Goal: Information Seeking & Learning: Learn about a topic

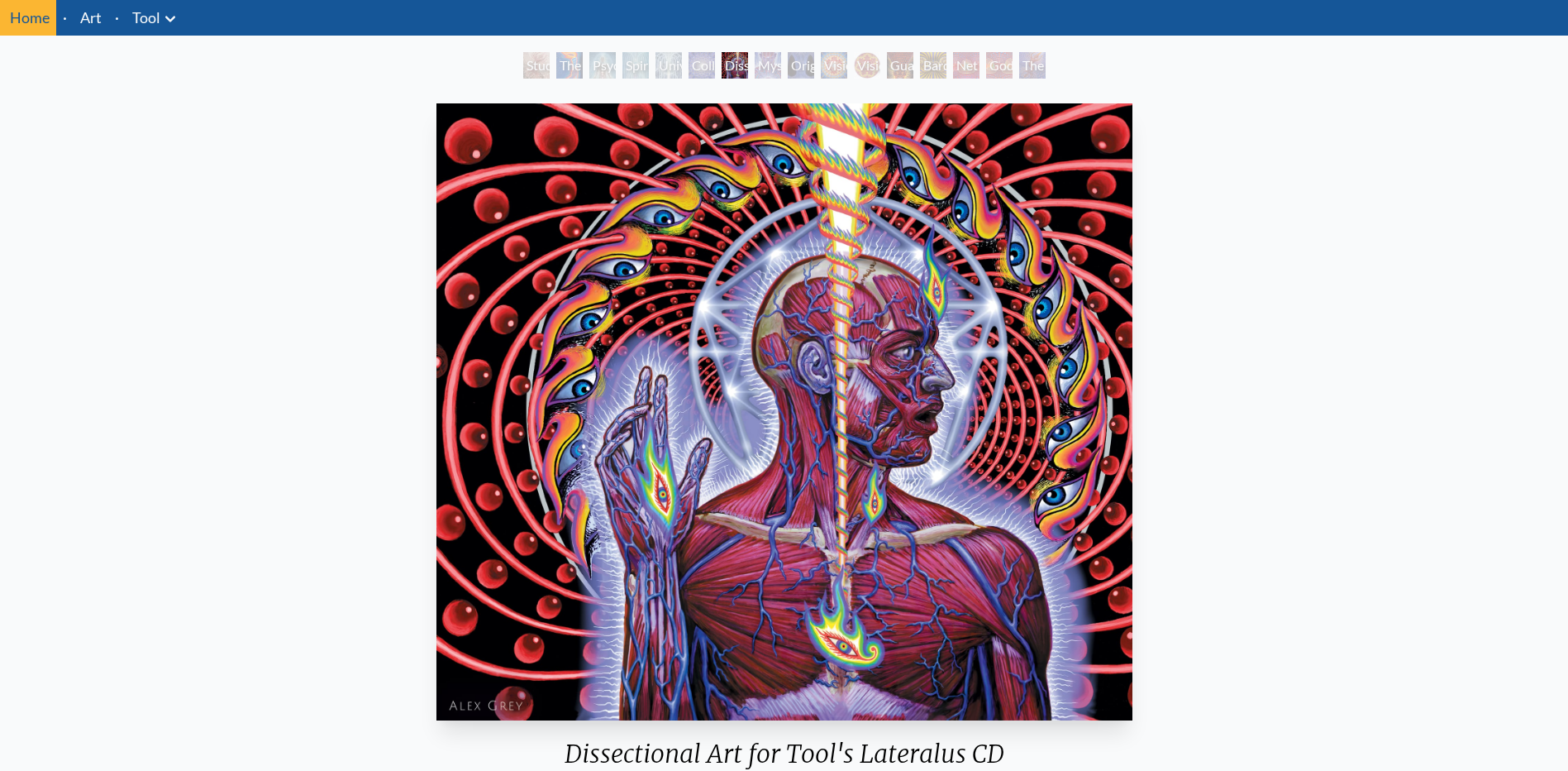
scroll to position [82, 0]
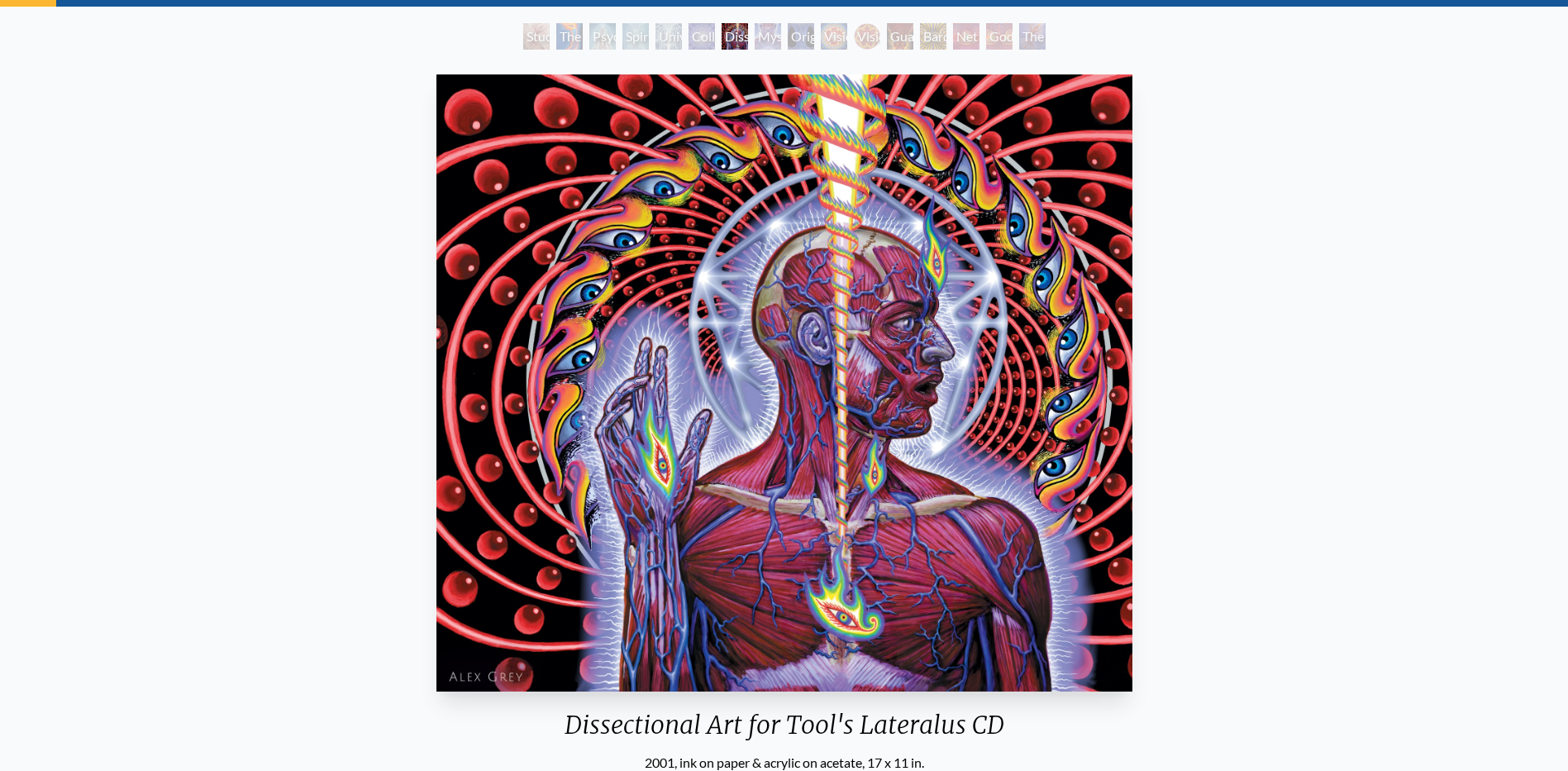
click at [896, 31] on div "Guardian of Infinite Vision" at bounding box center [901, 36] width 27 height 27
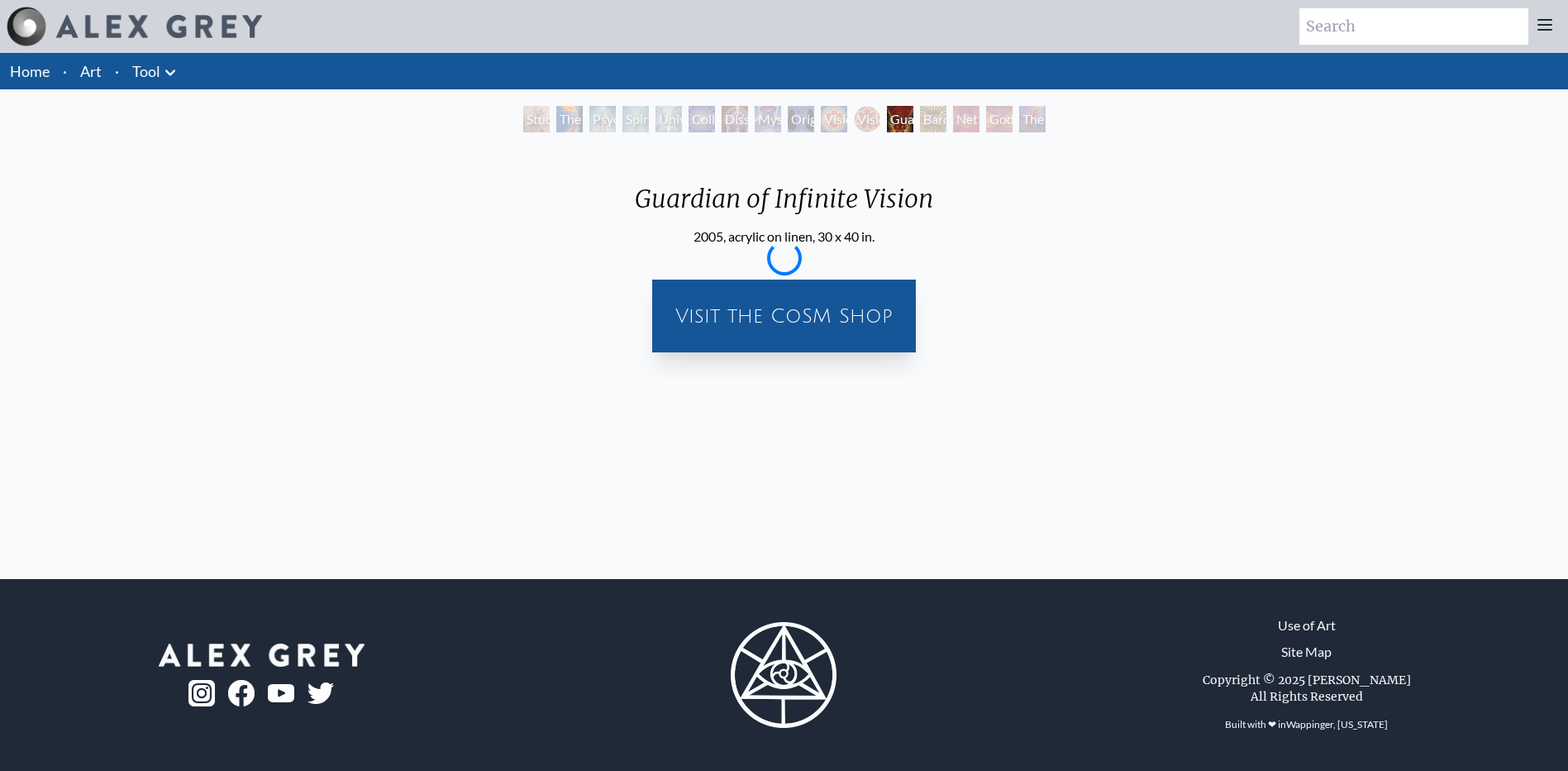
scroll to position [0, 0]
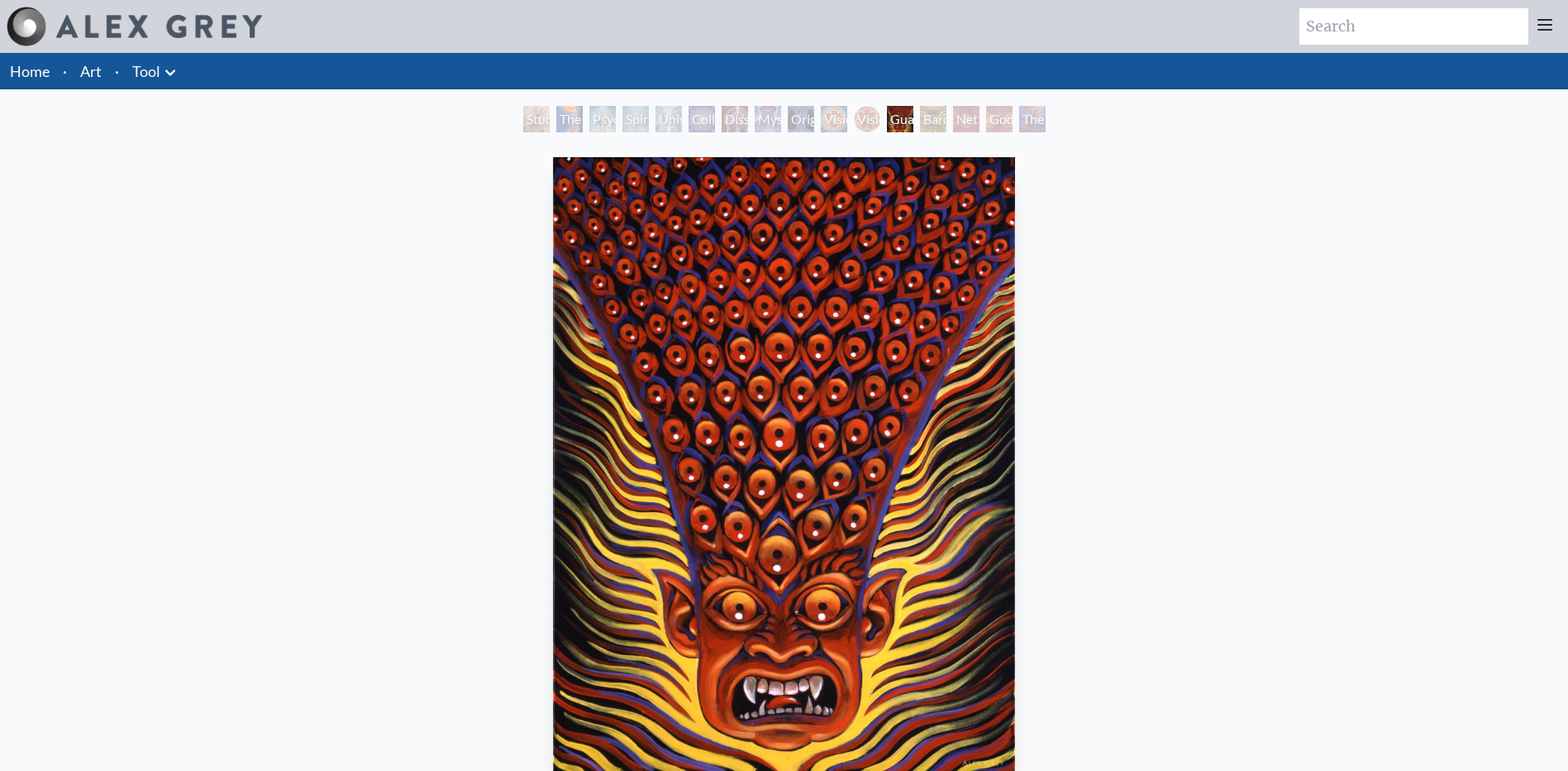
click at [929, 111] on div "Bardo Being" at bounding box center [933, 120] width 27 height 27
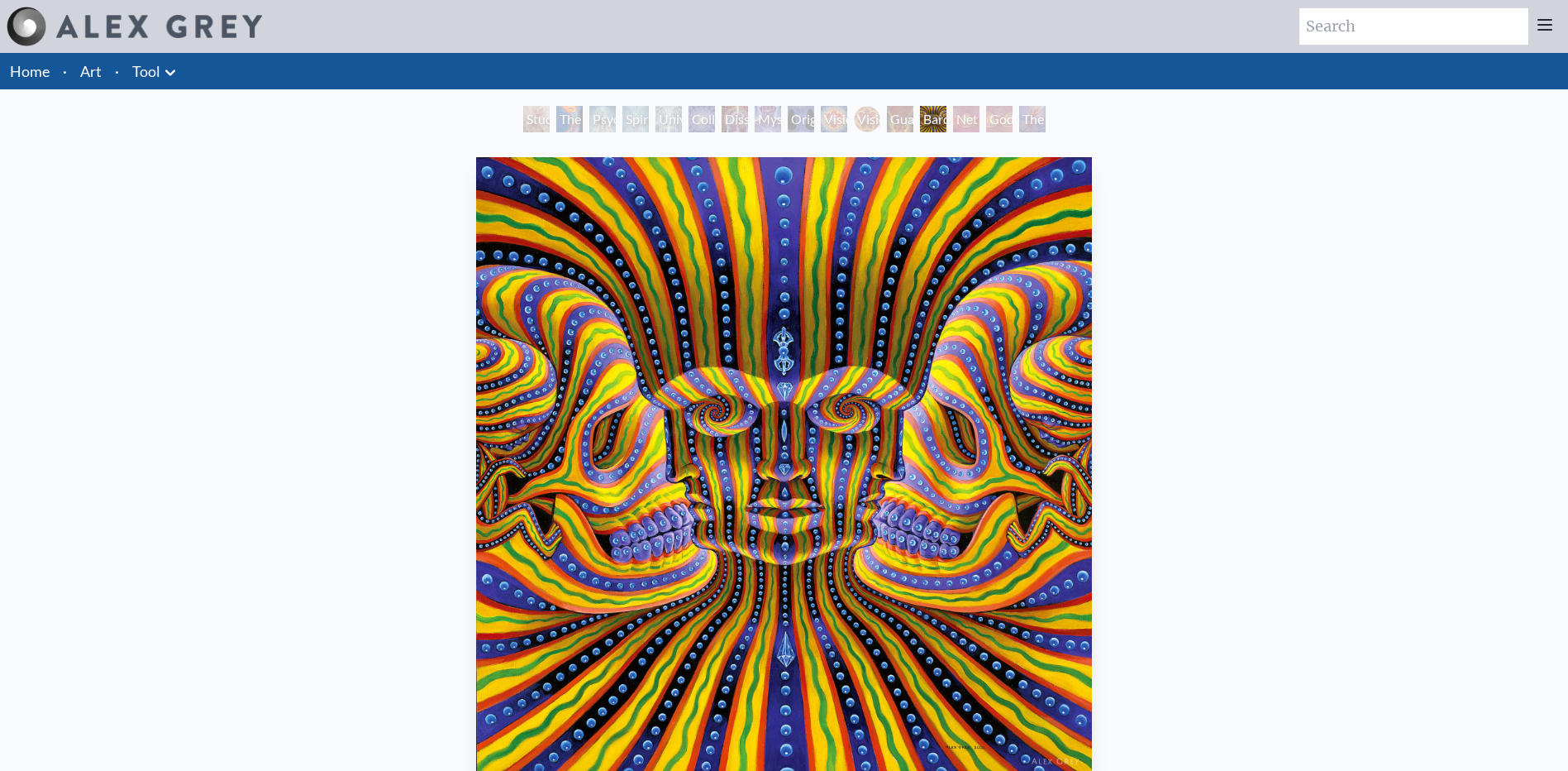
click at [649, 118] on div "Spiritual Energy System" at bounding box center [636, 120] width 27 height 27
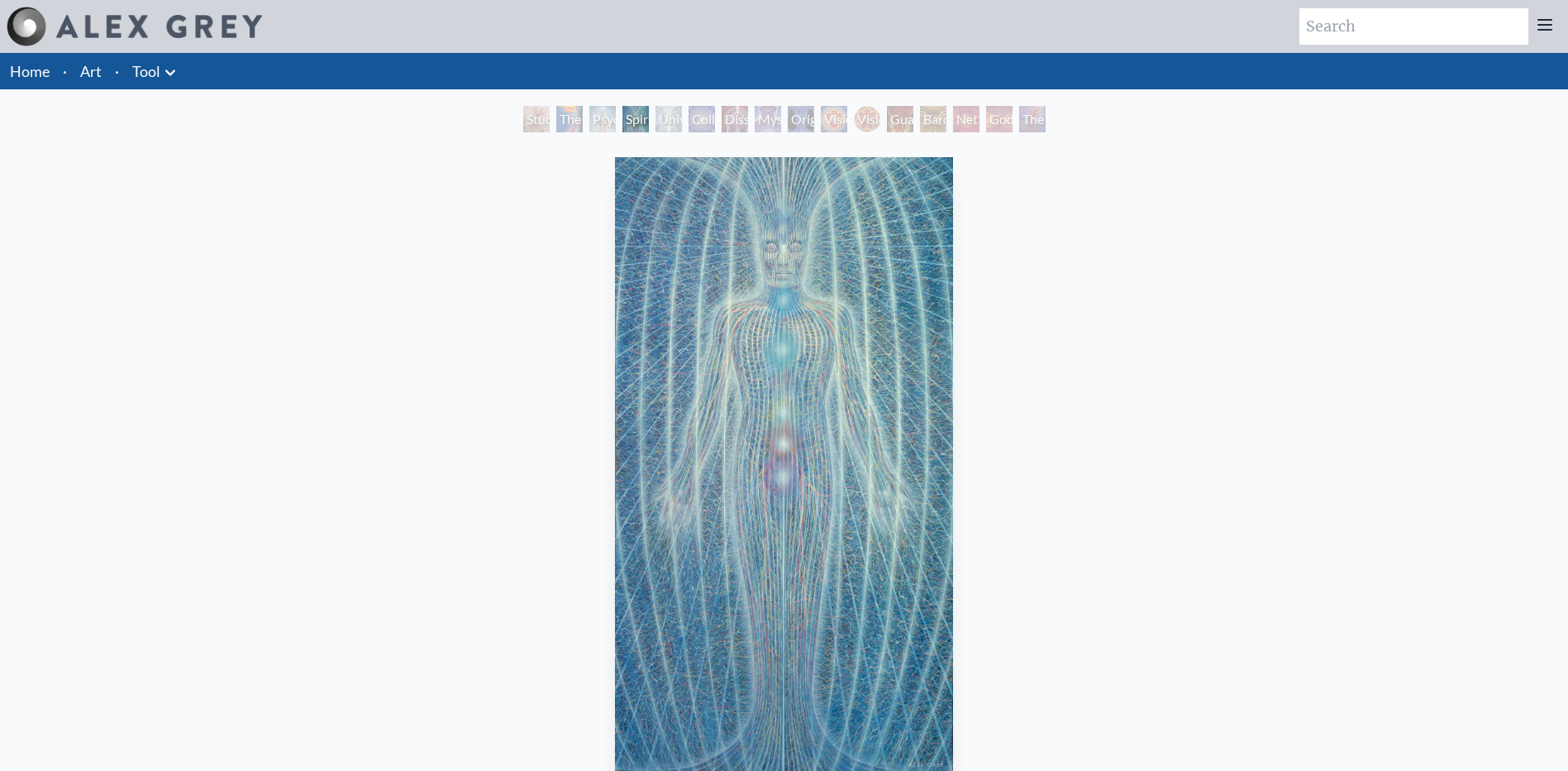
click at [559, 118] on div "The Torch" at bounding box center [570, 120] width 27 height 27
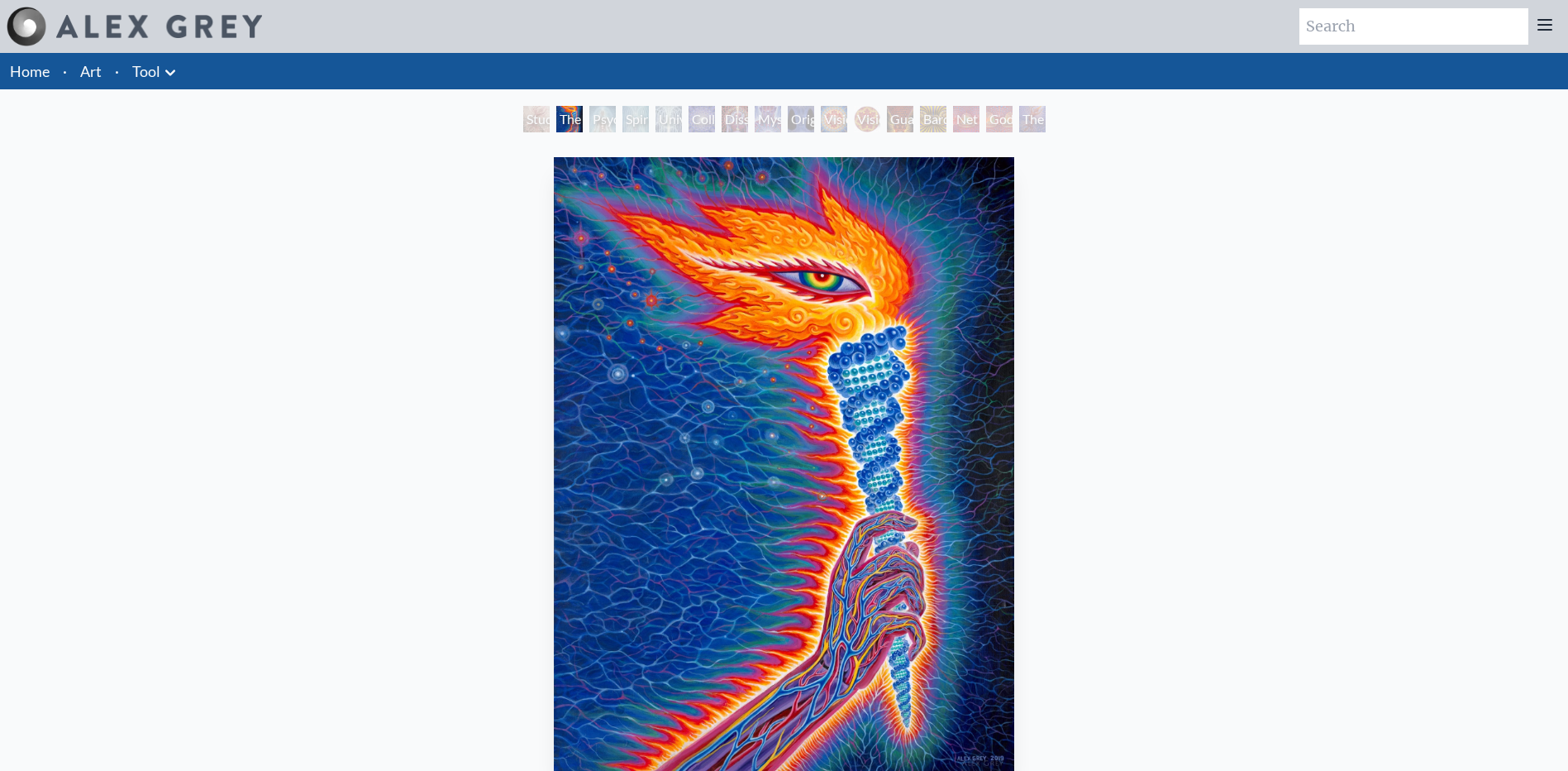
click at [528, 121] on div "Study for the Great Turn" at bounding box center [536, 120] width 27 height 27
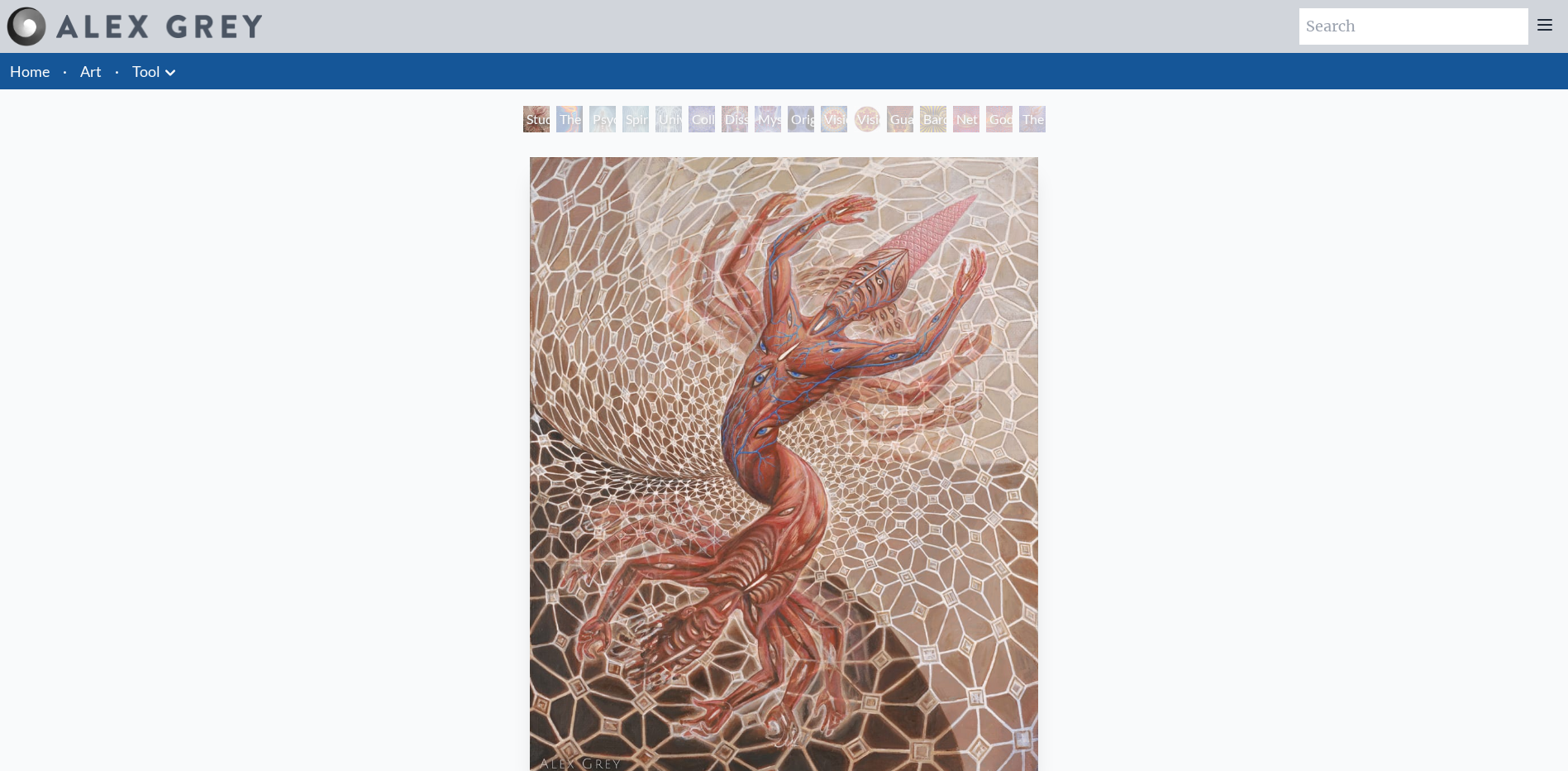
click at [1035, 110] on div "The Great Turn" at bounding box center [1033, 120] width 27 height 27
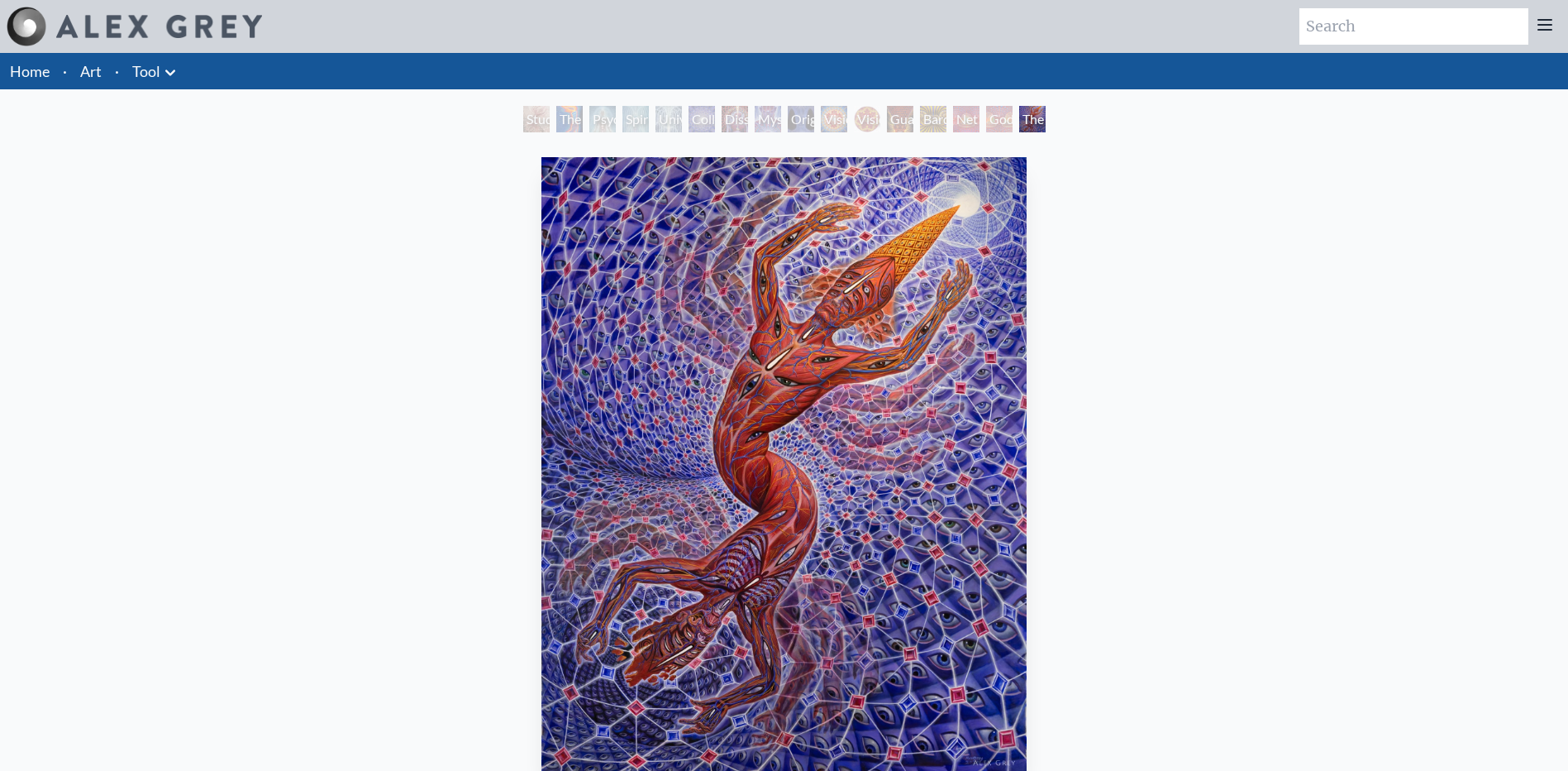
click at [967, 110] on div "Net of Being" at bounding box center [967, 120] width 27 height 27
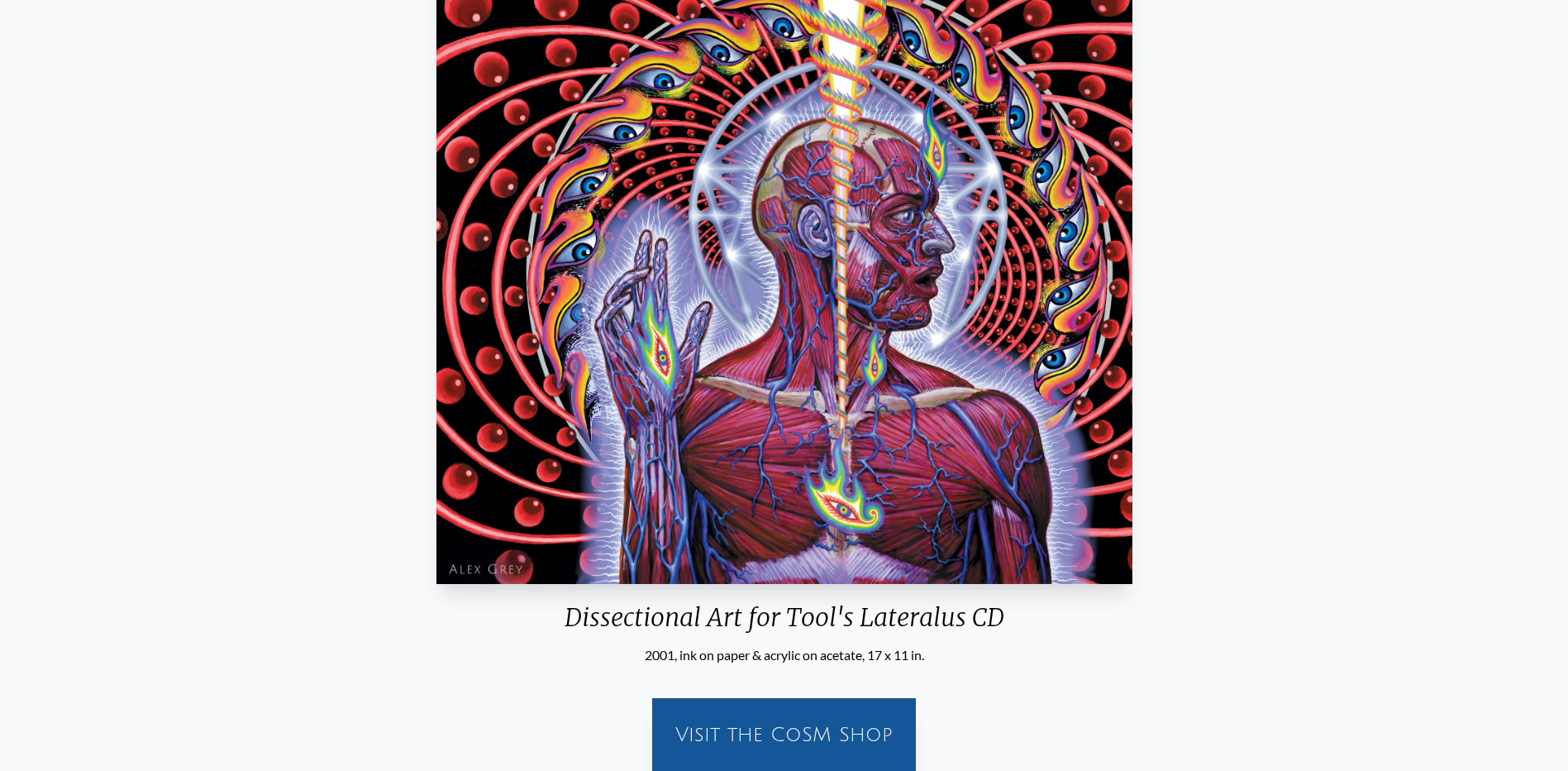
scroll to position [408, 0]
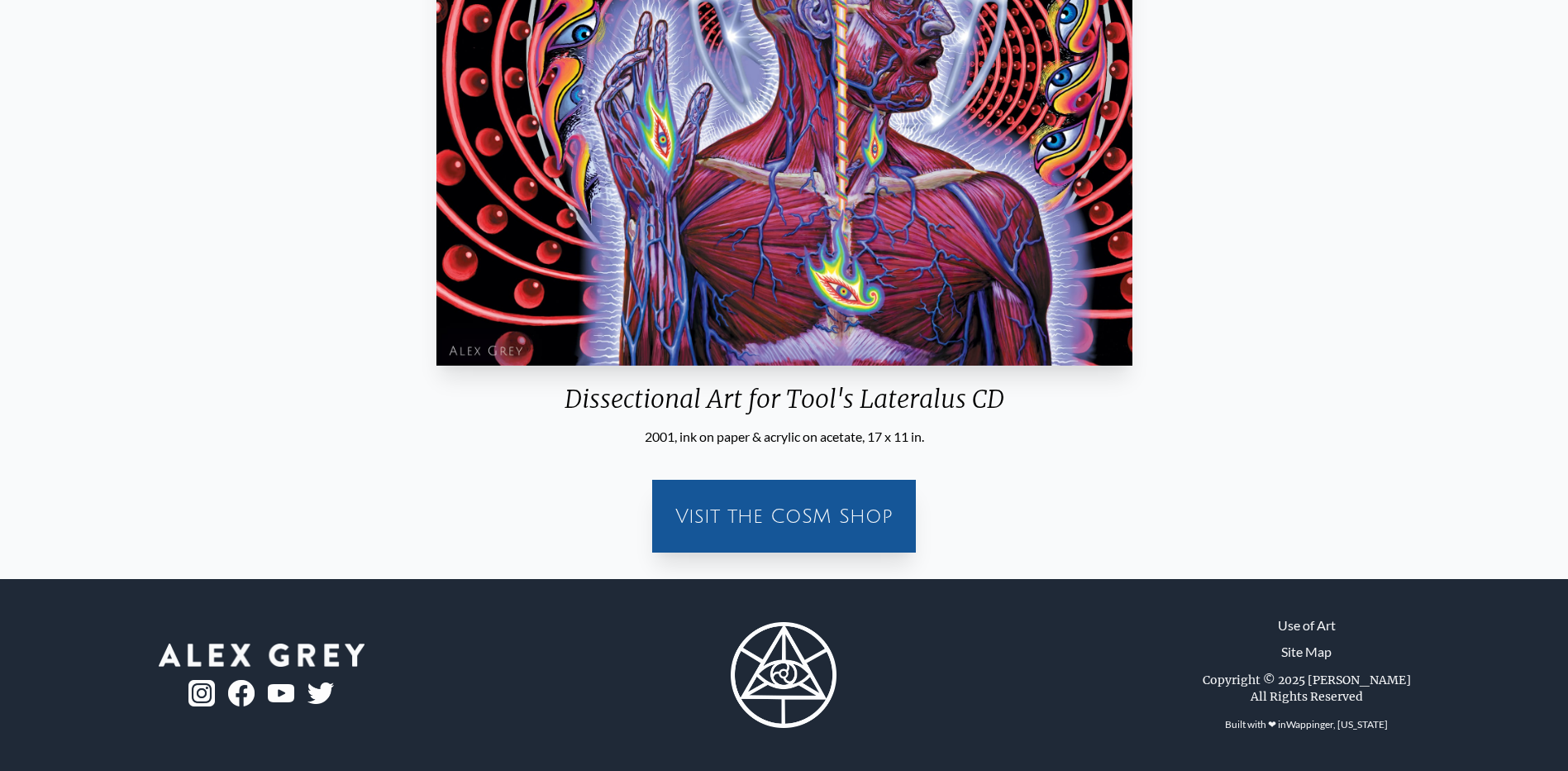
click at [818, 520] on div "Visit the CoSM Shop" at bounding box center [784, 516] width 244 height 53
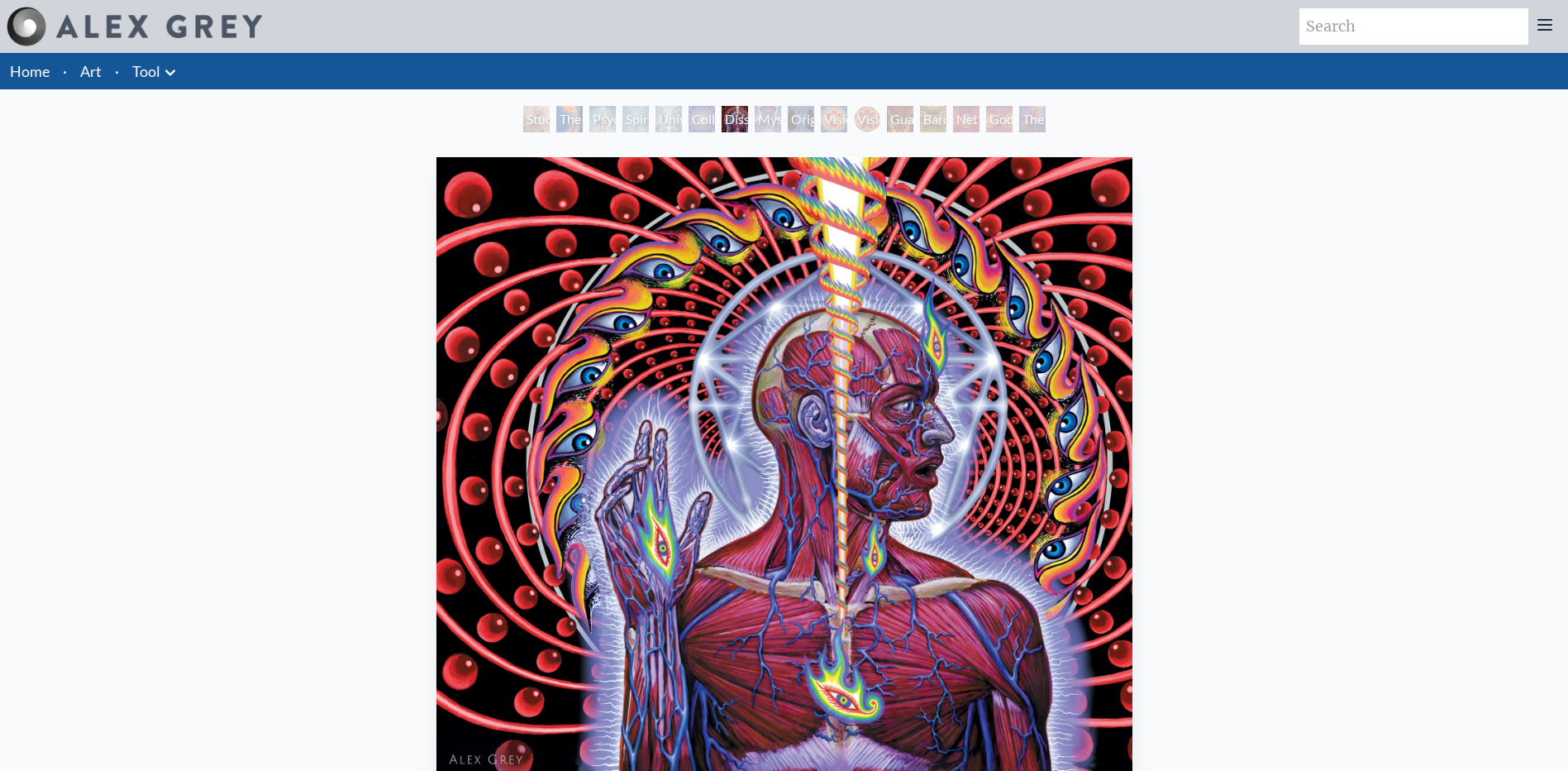
scroll to position [82, 0]
